Goal: Information Seeking & Learning: Learn about a topic

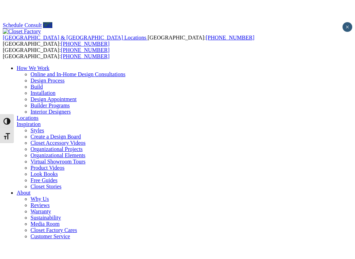
scroll to position [97, 0]
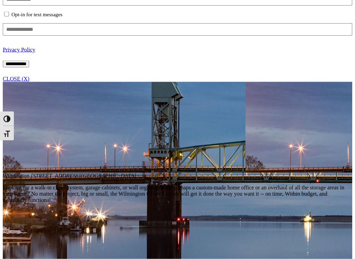
scroll to position [522, 0]
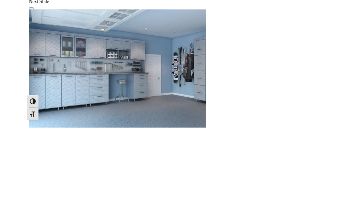
scroll to position [776, 0]
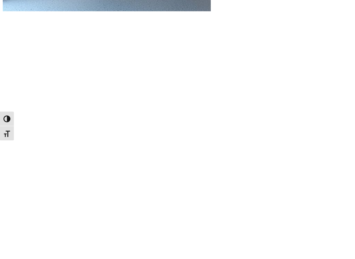
scroll to position [917, 0]
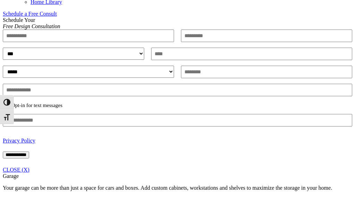
scroll to position [427, 0]
